Goal: Information Seeking & Learning: Understand process/instructions

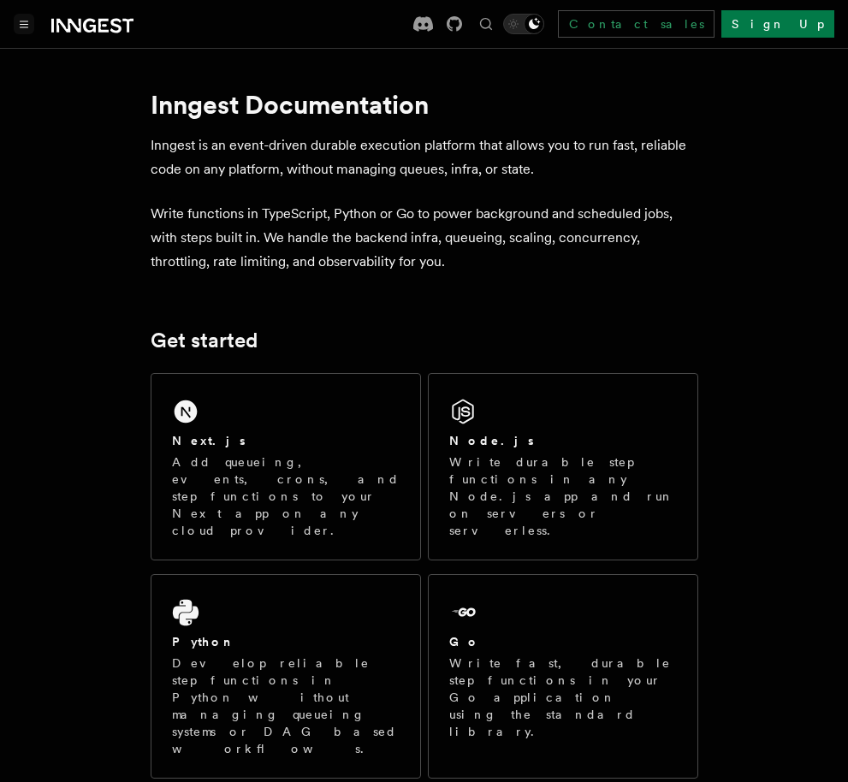
click at [20, 19] on button "Toggle navigation" at bounding box center [24, 24] width 21 height 21
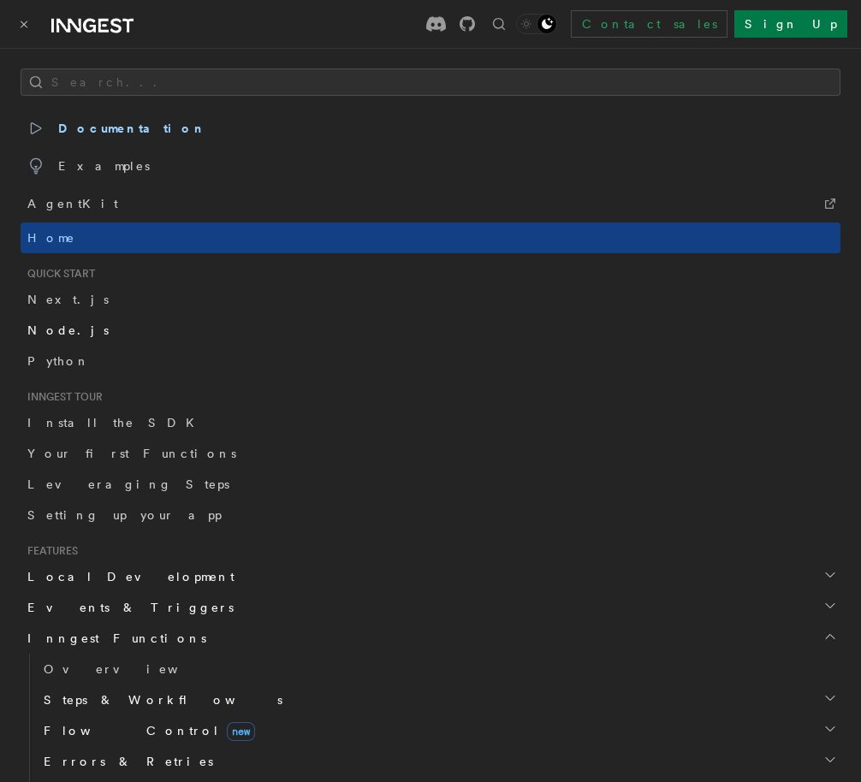
click at [76, 329] on link "Node.js" at bounding box center [431, 330] width 820 height 31
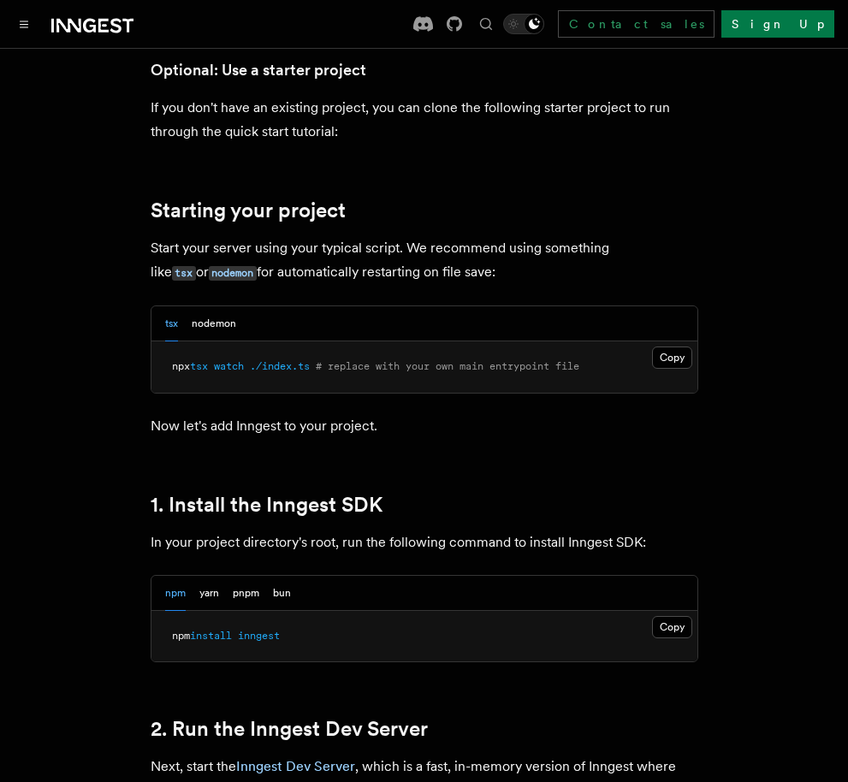
scroll to position [770, 0]
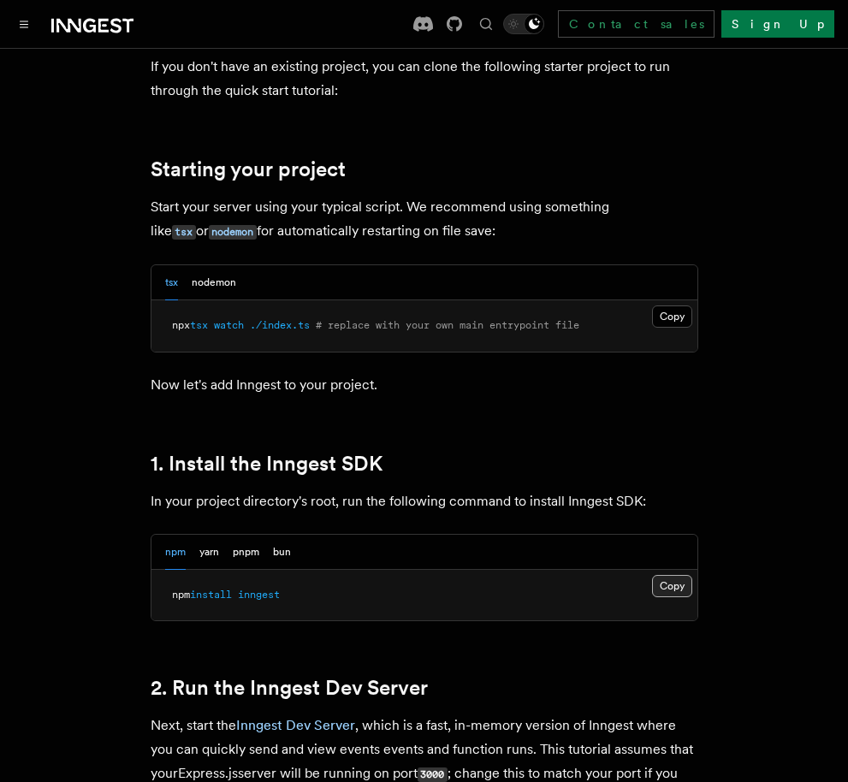
click at [680, 592] on button "Copy Copied" at bounding box center [672, 586] width 40 height 22
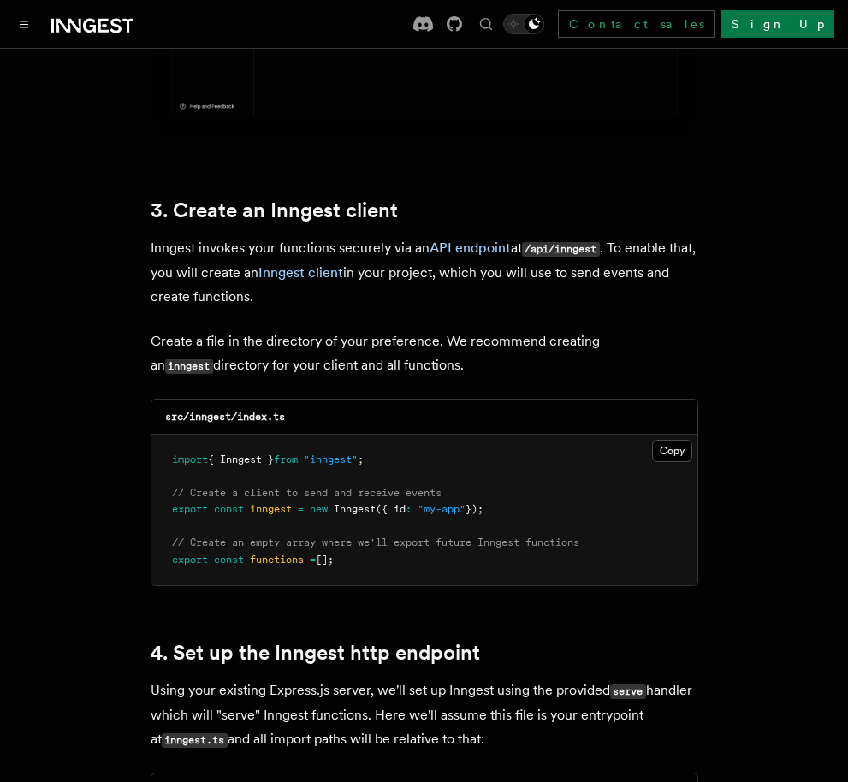
scroll to position [2054, 0]
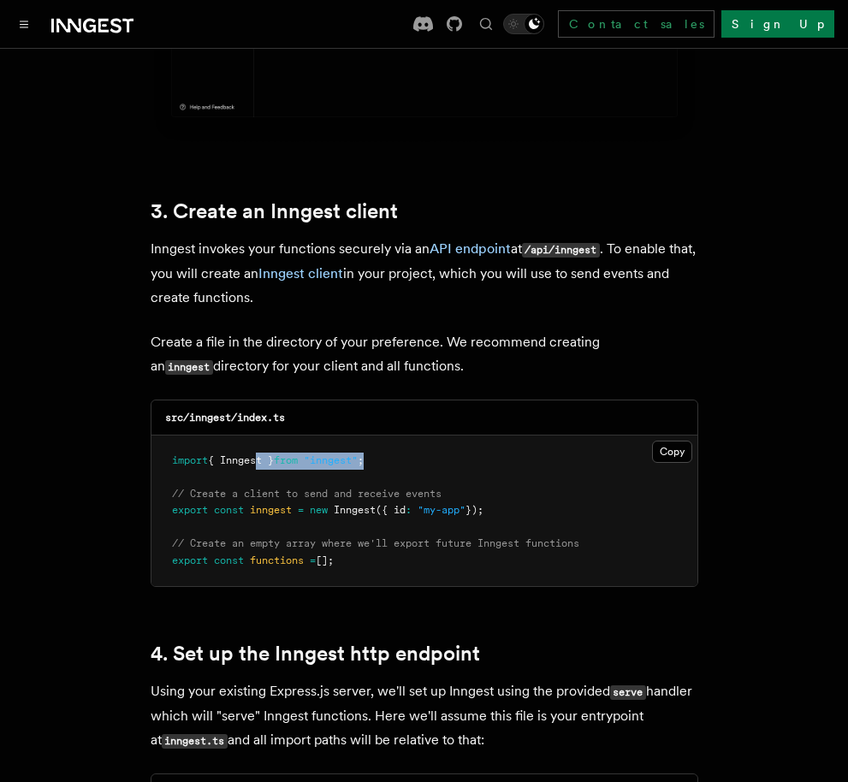
drag, startPoint x: 407, startPoint y: 434, endPoint x: 258, endPoint y: 441, distance: 150.0
click at [258, 441] on pre "import { Inngest } from "inngest" ; // Create a client to send and receive even…" at bounding box center [425, 512] width 546 height 152
click at [403, 436] on pre "import { Inngest } from "inngest" ; // Create a client to send and receive even…" at bounding box center [425, 512] width 546 height 152
click at [395, 436] on pre "import { Inngest } from "inngest" ; // Create a client to send and receive even…" at bounding box center [425, 512] width 546 height 152
drag, startPoint x: 395, startPoint y: 435, endPoint x: 163, endPoint y: 429, distance: 232.9
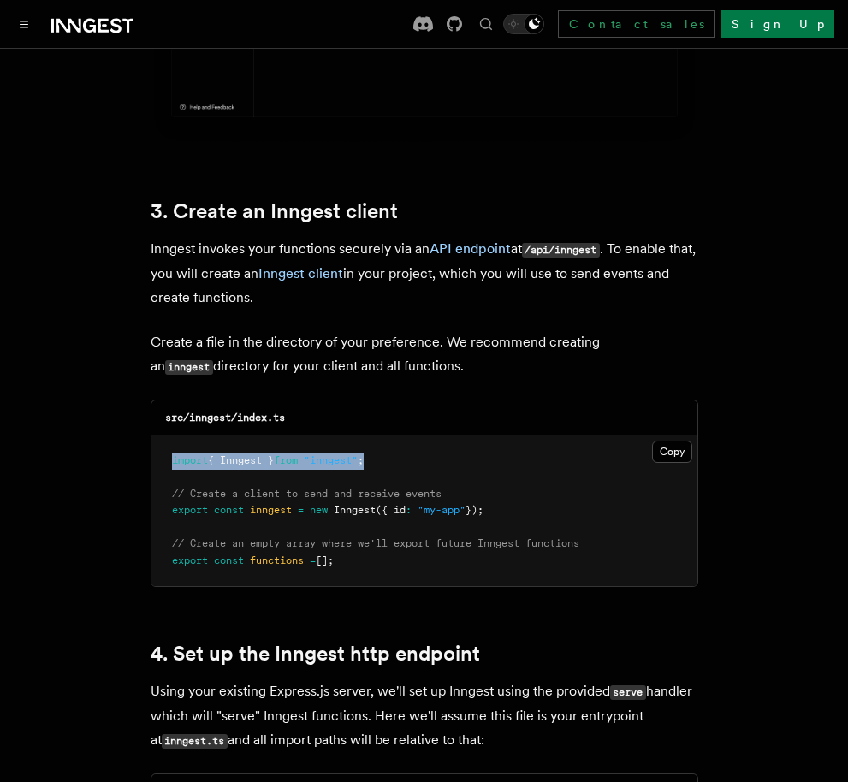
click at [163, 436] on pre "import { Inngest } from "inngest" ; // Create a client to send and receive even…" at bounding box center [425, 512] width 546 height 152
copy span "import { Inngest } from "inngest" ;"
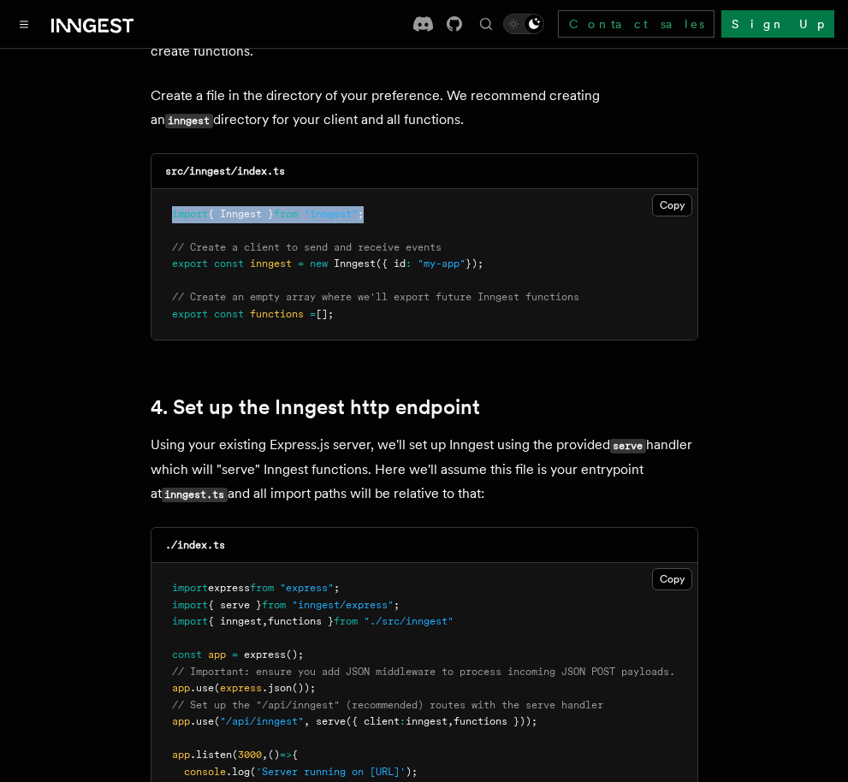
scroll to position [2311, 0]
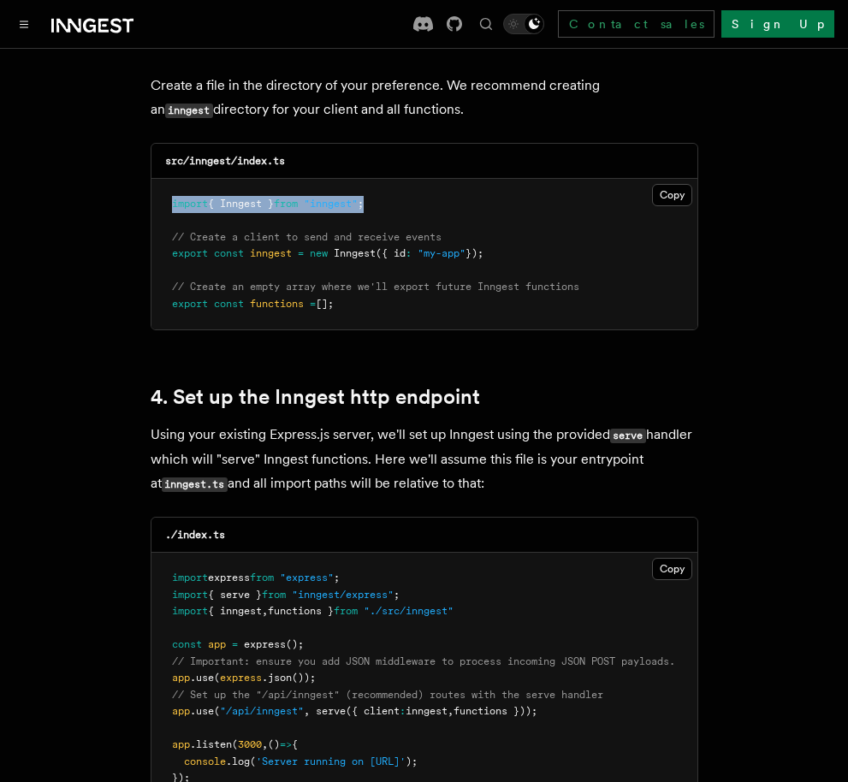
drag, startPoint x: 295, startPoint y: 267, endPoint x: 163, endPoint y: 230, distance: 136.9
click at [163, 230] on pre "import { Inngest } from "inngest" ; // Create a client to send and receive even…" at bounding box center [425, 255] width 546 height 152
copy code "export const inngest = new Inngest ({ id : "my-app" }); // Create an empty arra…"
